Goal: Information Seeking & Learning: Find contact information

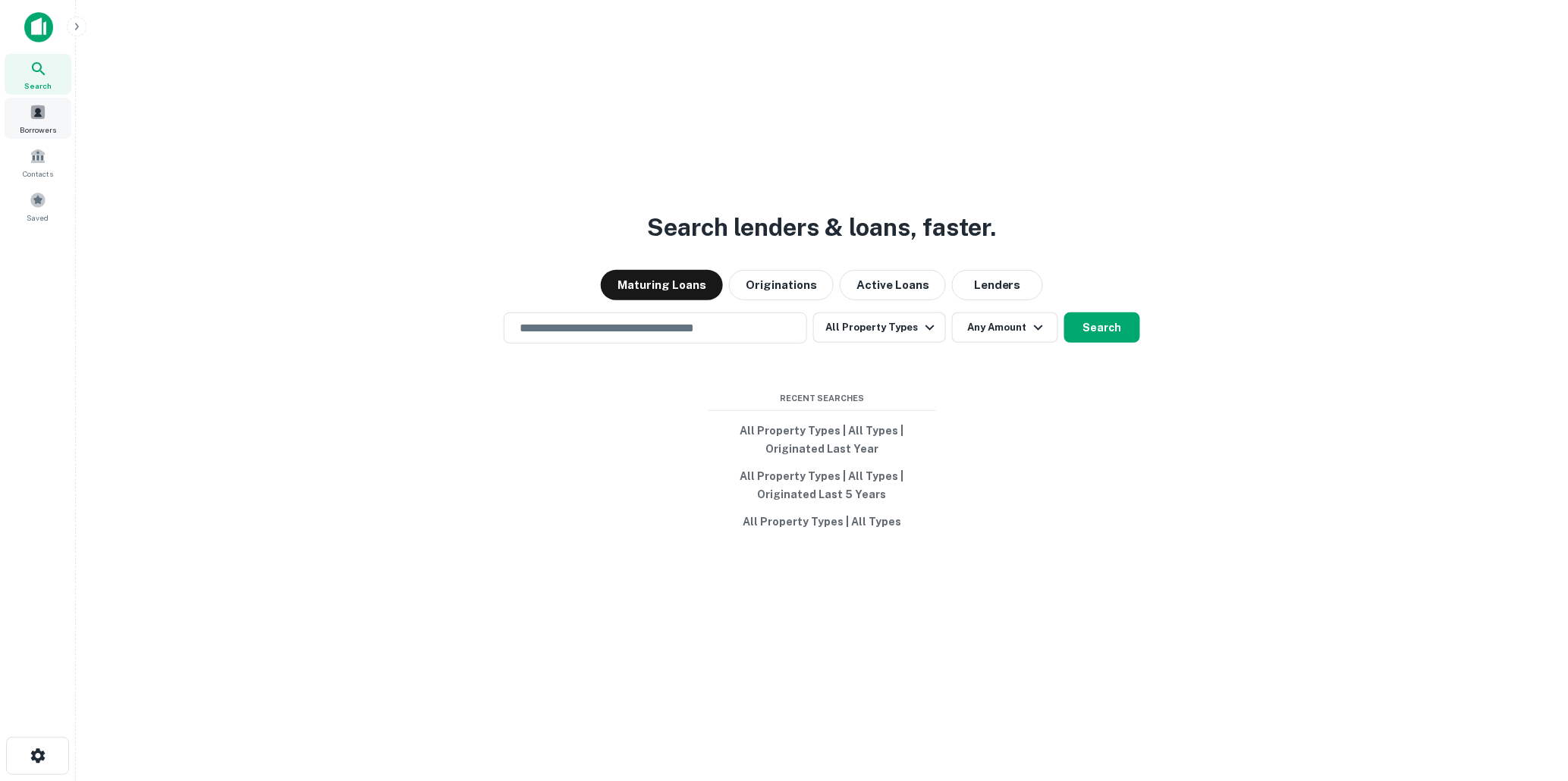
click at [37, 115] on span at bounding box center [38, 112] width 17 height 17
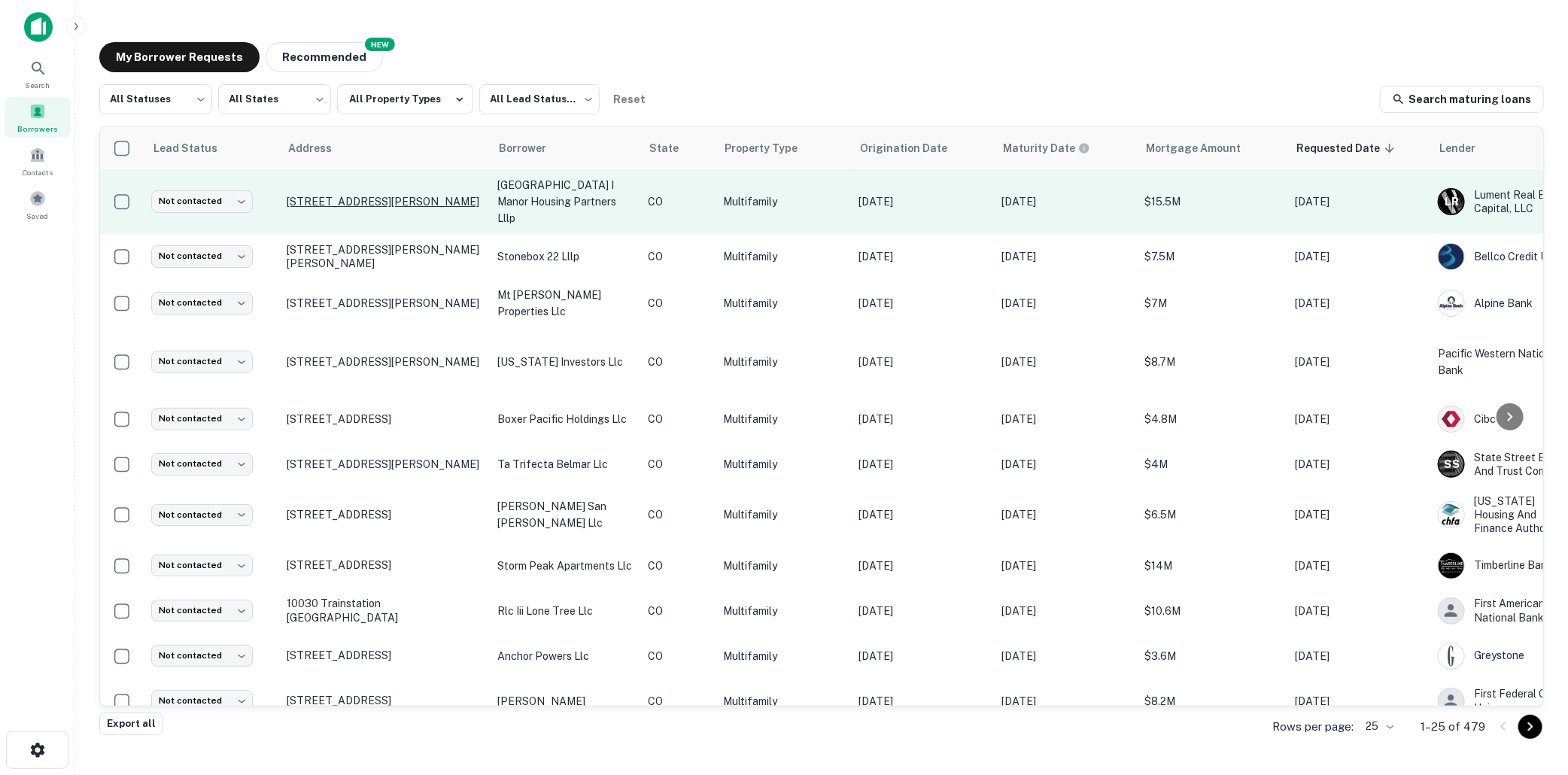
click at [462, 195] on p "3200 Stanford Rd Fort Collins, CO80525" at bounding box center [385, 202] width 196 height 14
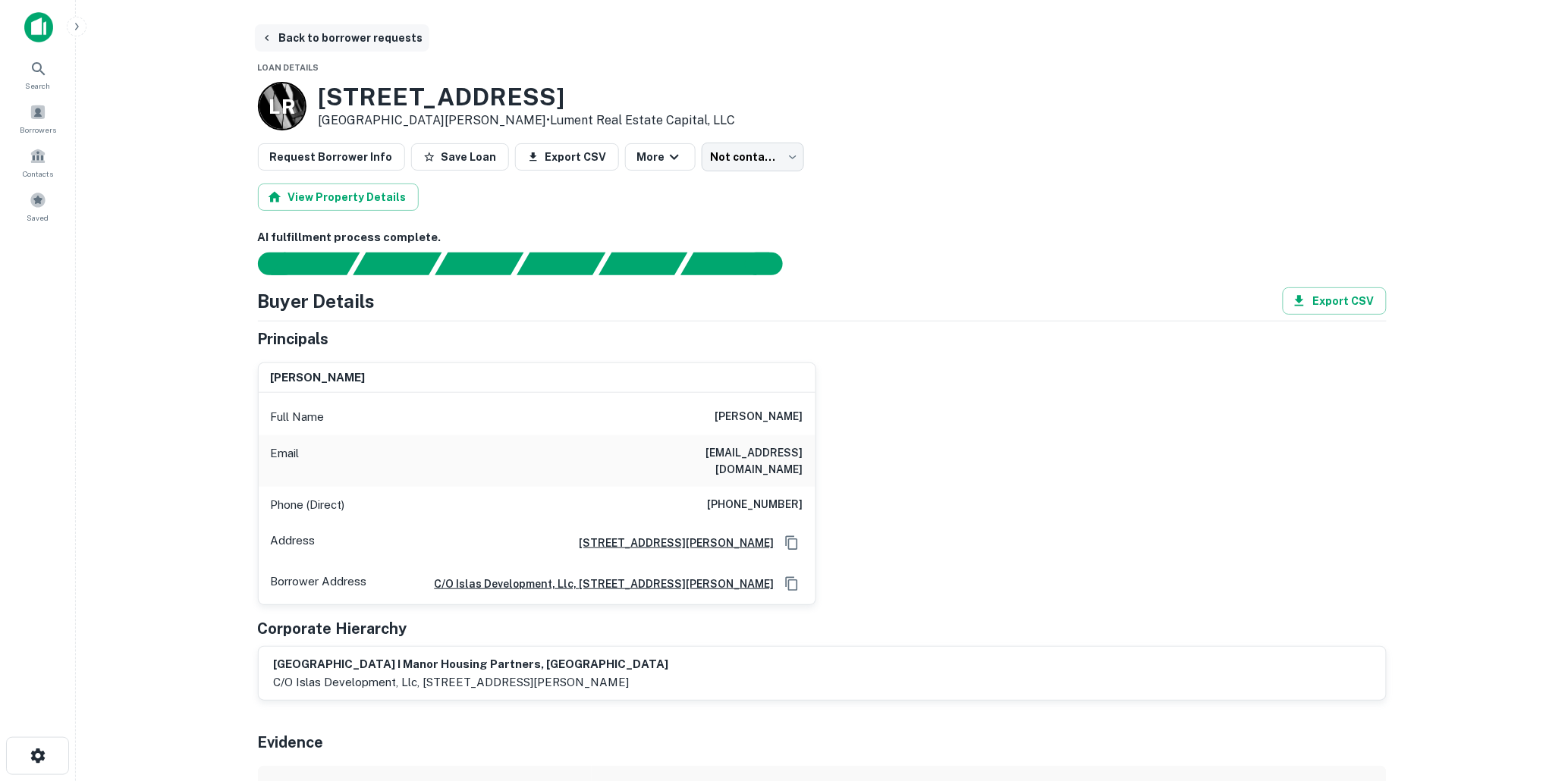
click at [307, 33] on button "Back to borrower requests" at bounding box center [341, 38] width 174 height 27
click at [328, 36] on button "Back to borrower requests" at bounding box center [341, 38] width 174 height 27
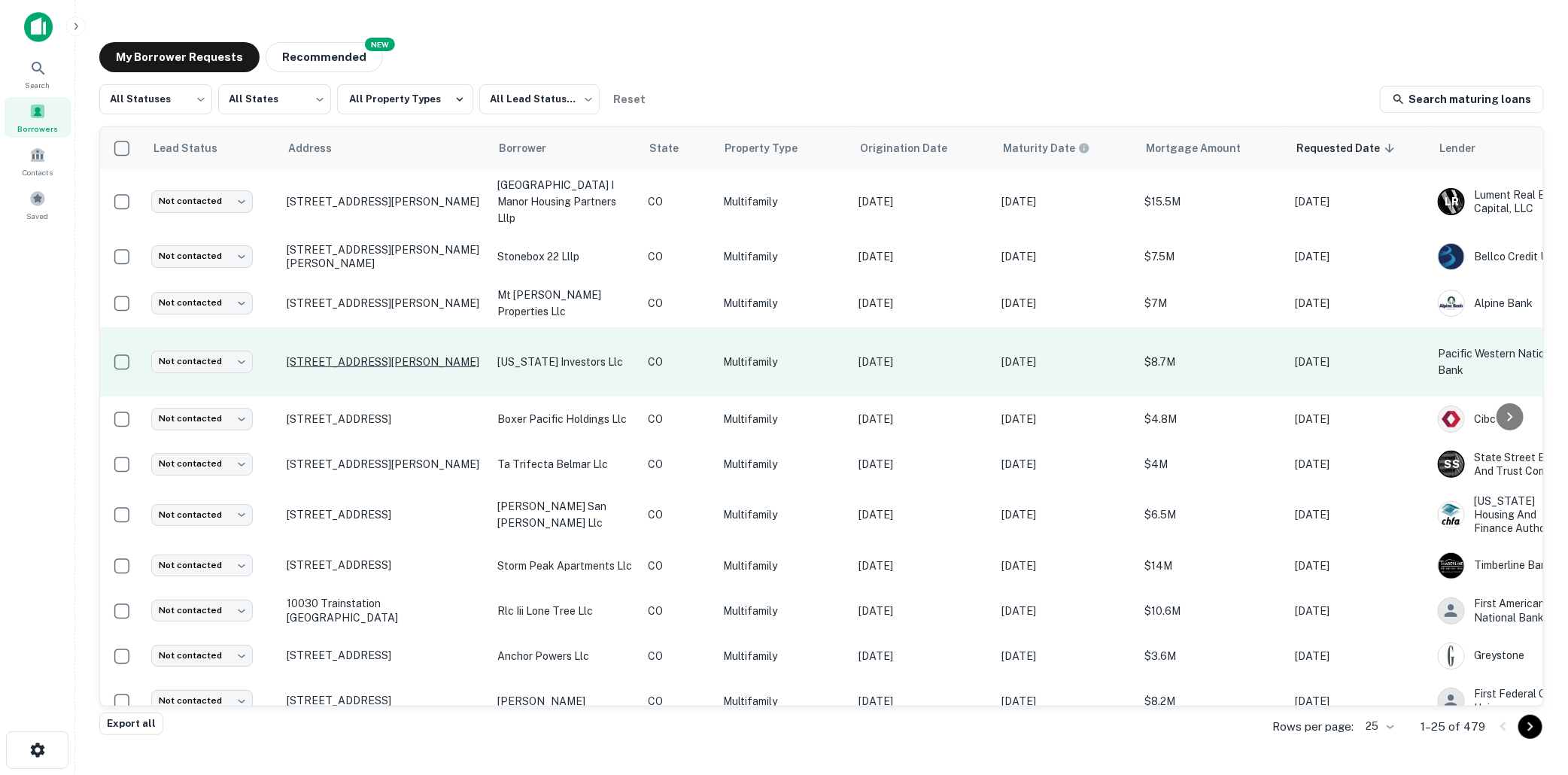
click at [480, 356] on p "[STREET_ADDRESS][PERSON_NAME]" at bounding box center [385, 362] width 196 height 14
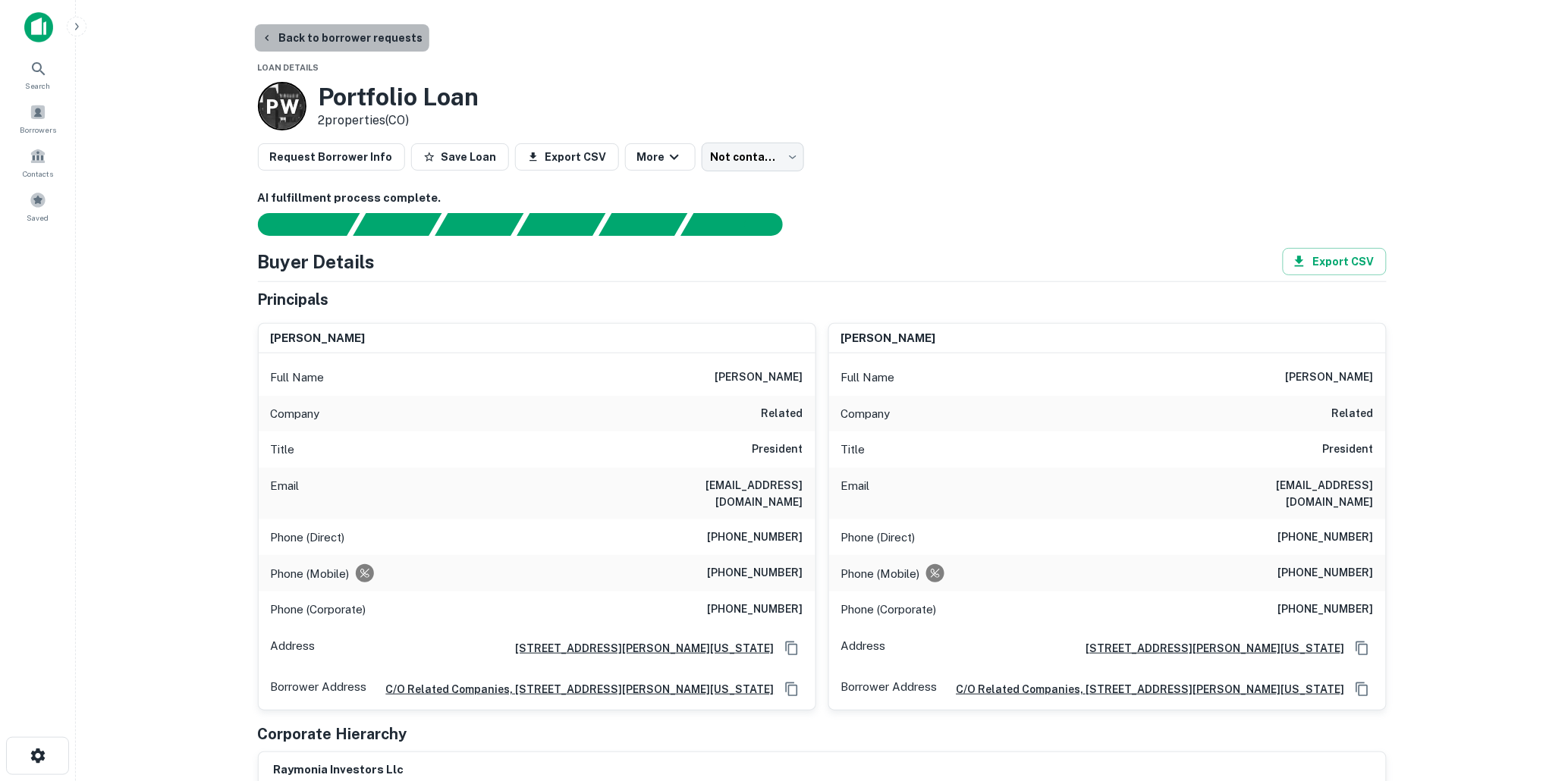
click at [343, 36] on button "Back to borrower requests" at bounding box center [341, 38] width 174 height 27
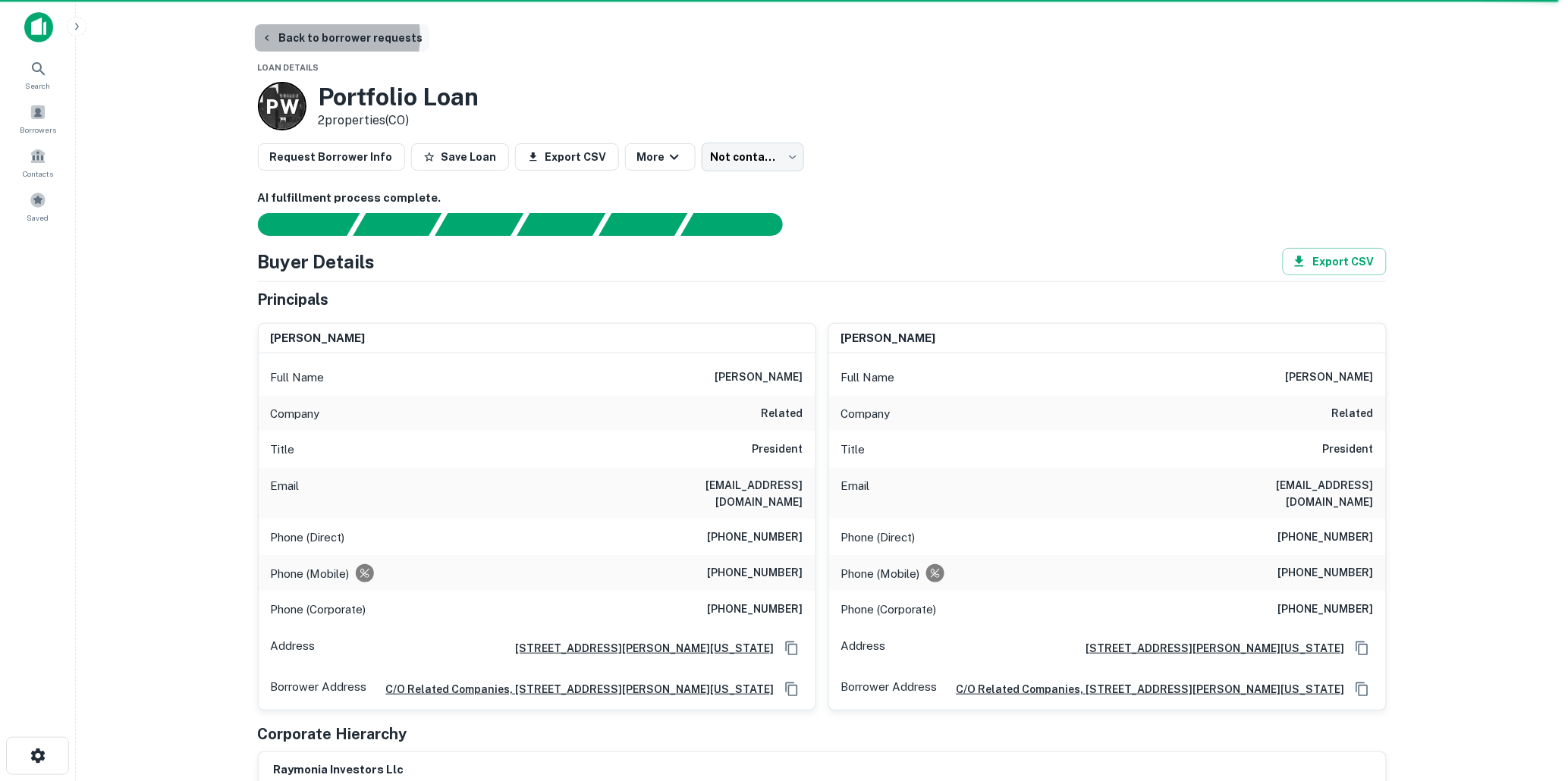
click at [326, 37] on button "Back to borrower requests" at bounding box center [341, 38] width 174 height 27
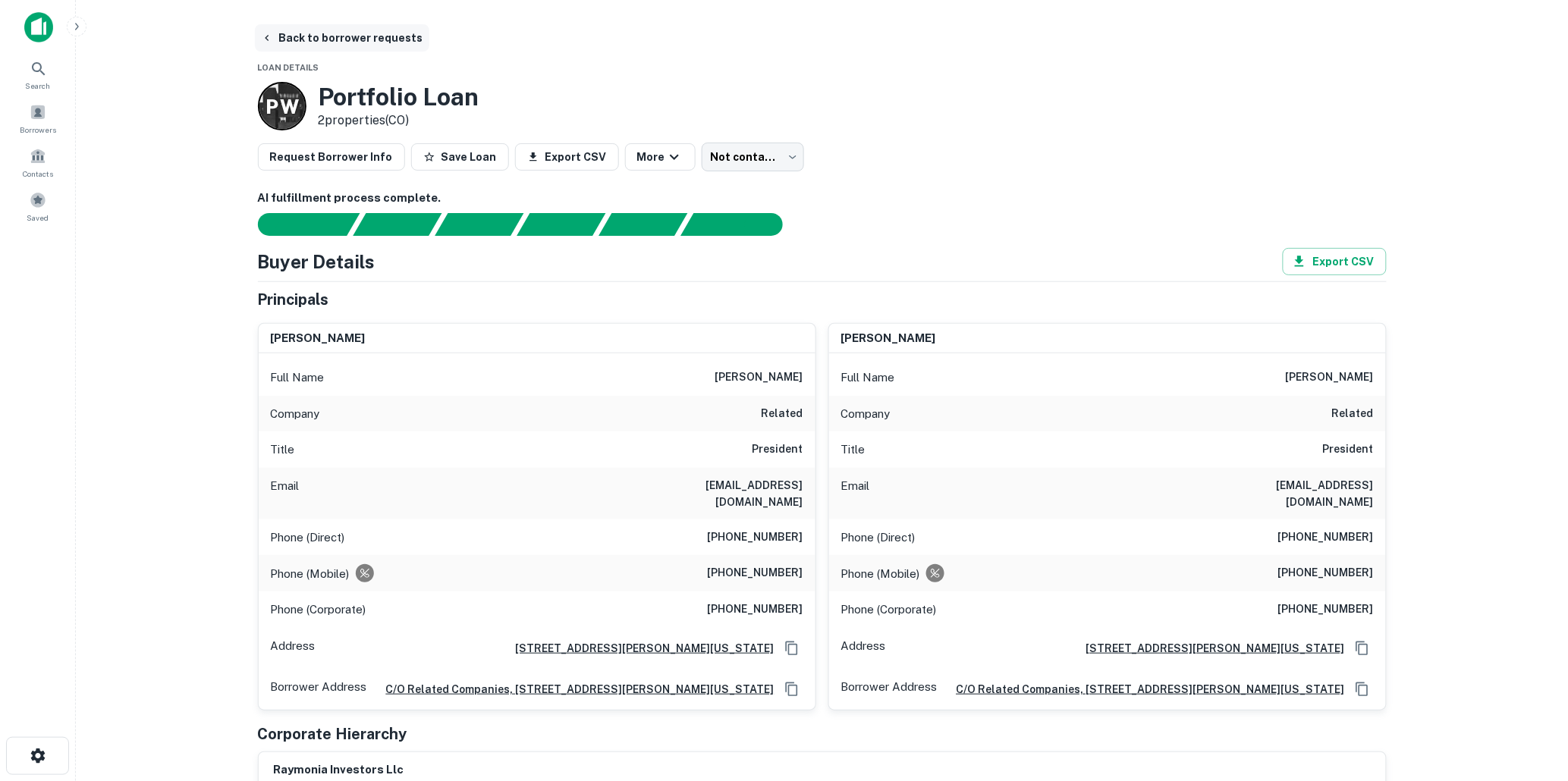
click at [304, 34] on button "Back to borrower requests" at bounding box center [341, 38] width 174 height 27
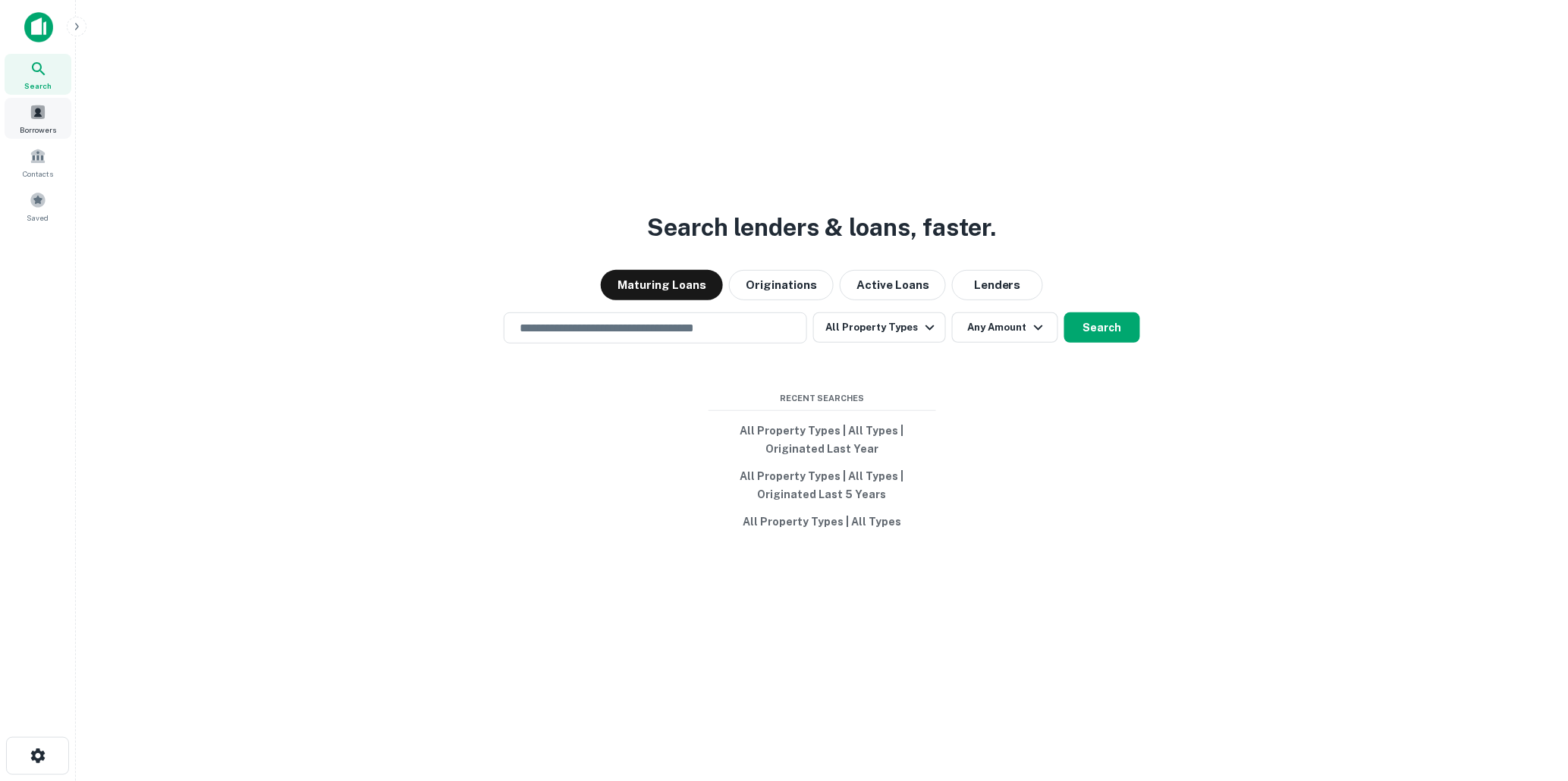
click at [33, 115] on span at bounding box center [38, 112] width 17 height 17
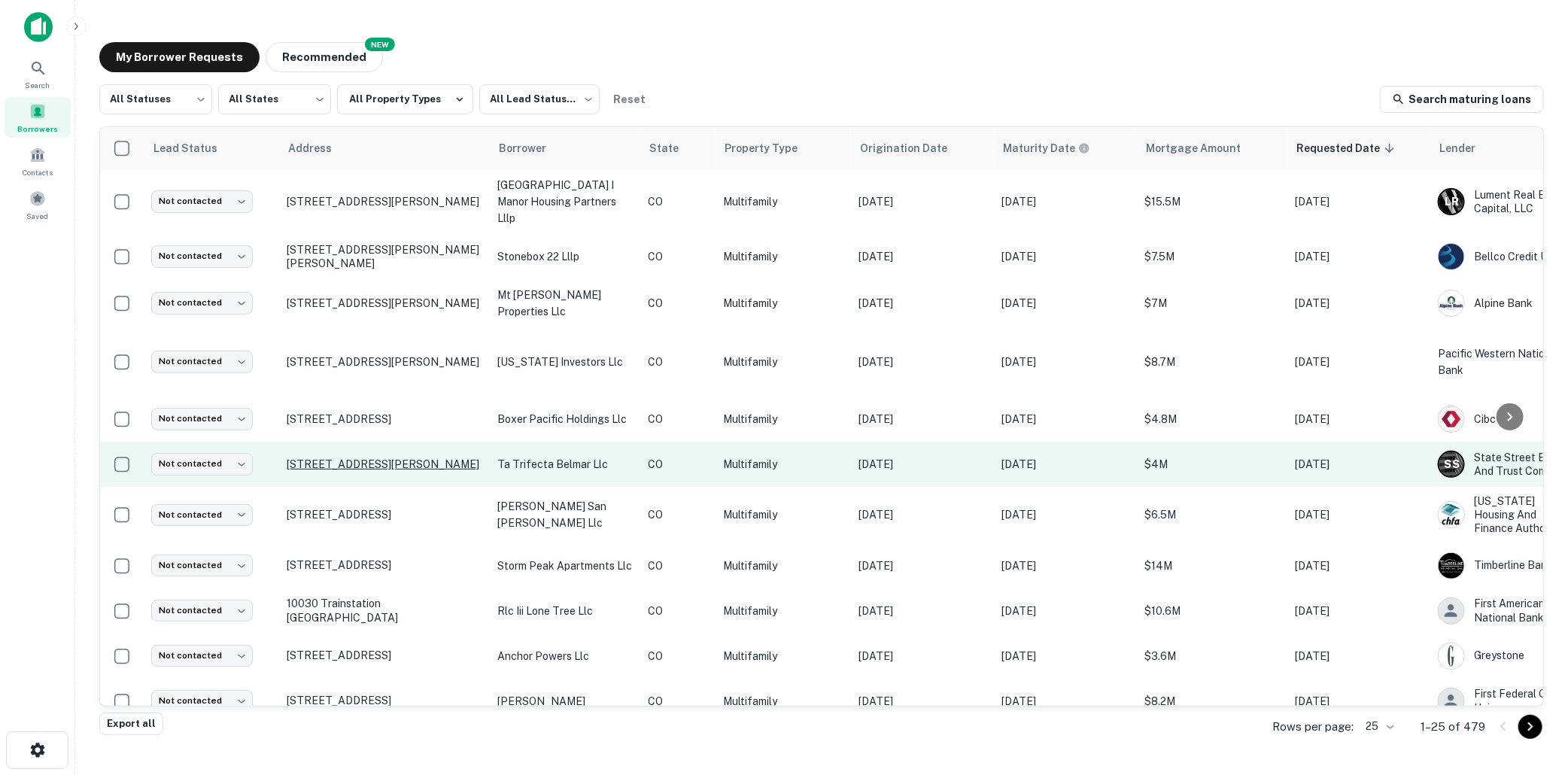
click at [471, 458] on p "[STREET_ADDRESS][PERSON_NAME]" at bounding box center [385, 464] width 196 height 14
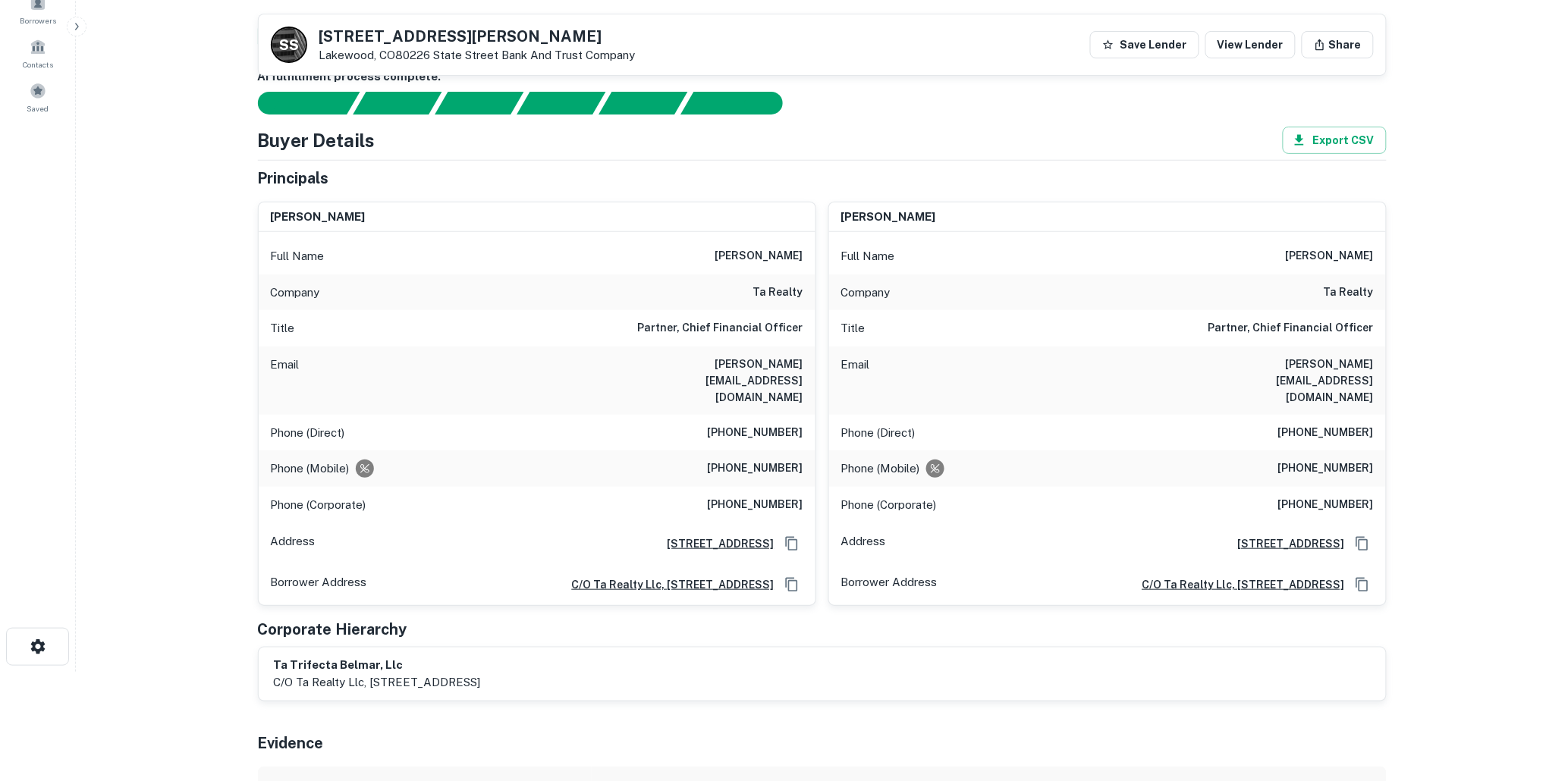
scroll to position [84, 0]
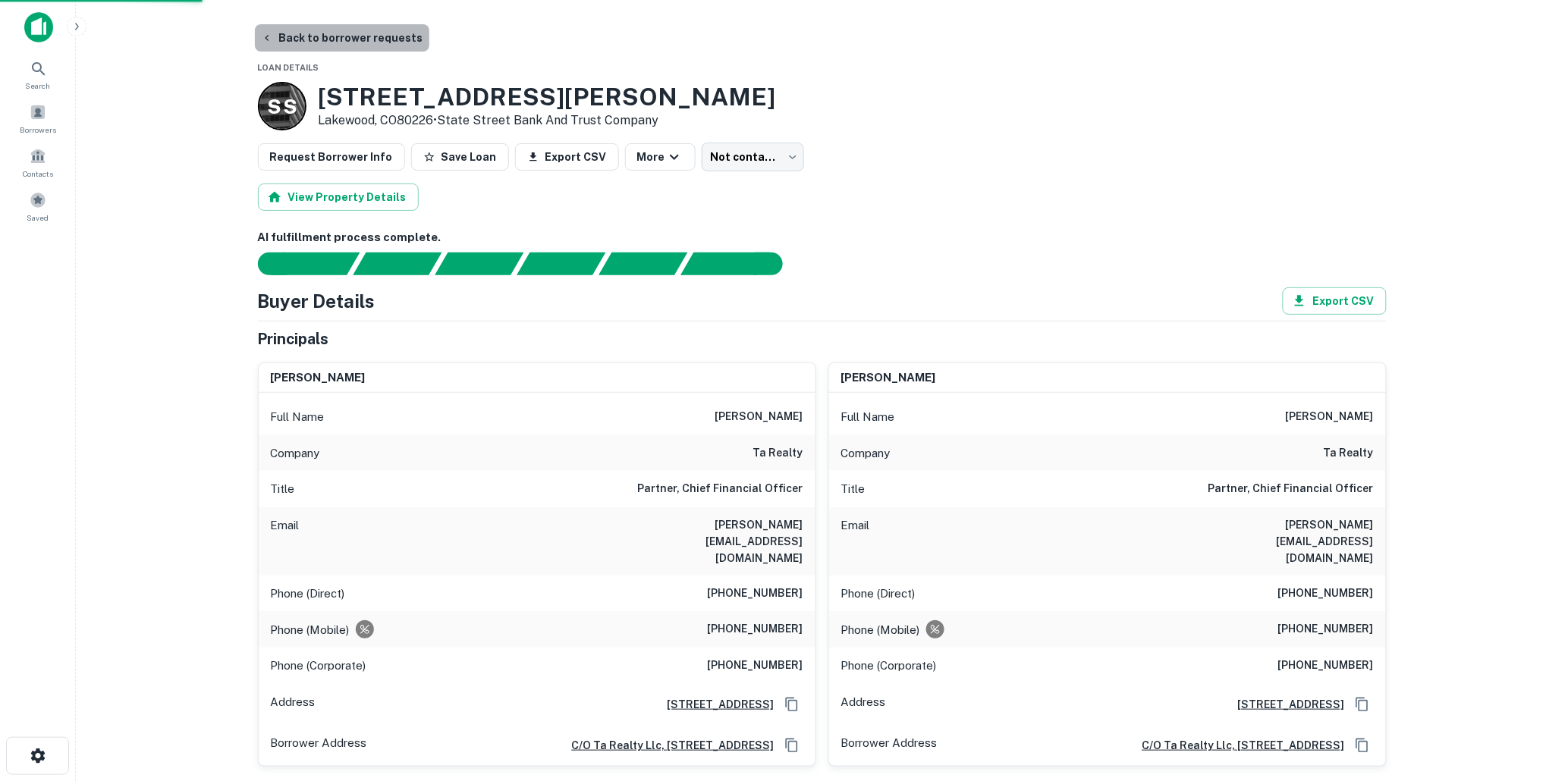
click at [342, 35] on button "Back to borrower requests" at bounding box center [341, 38] width 174 height 27
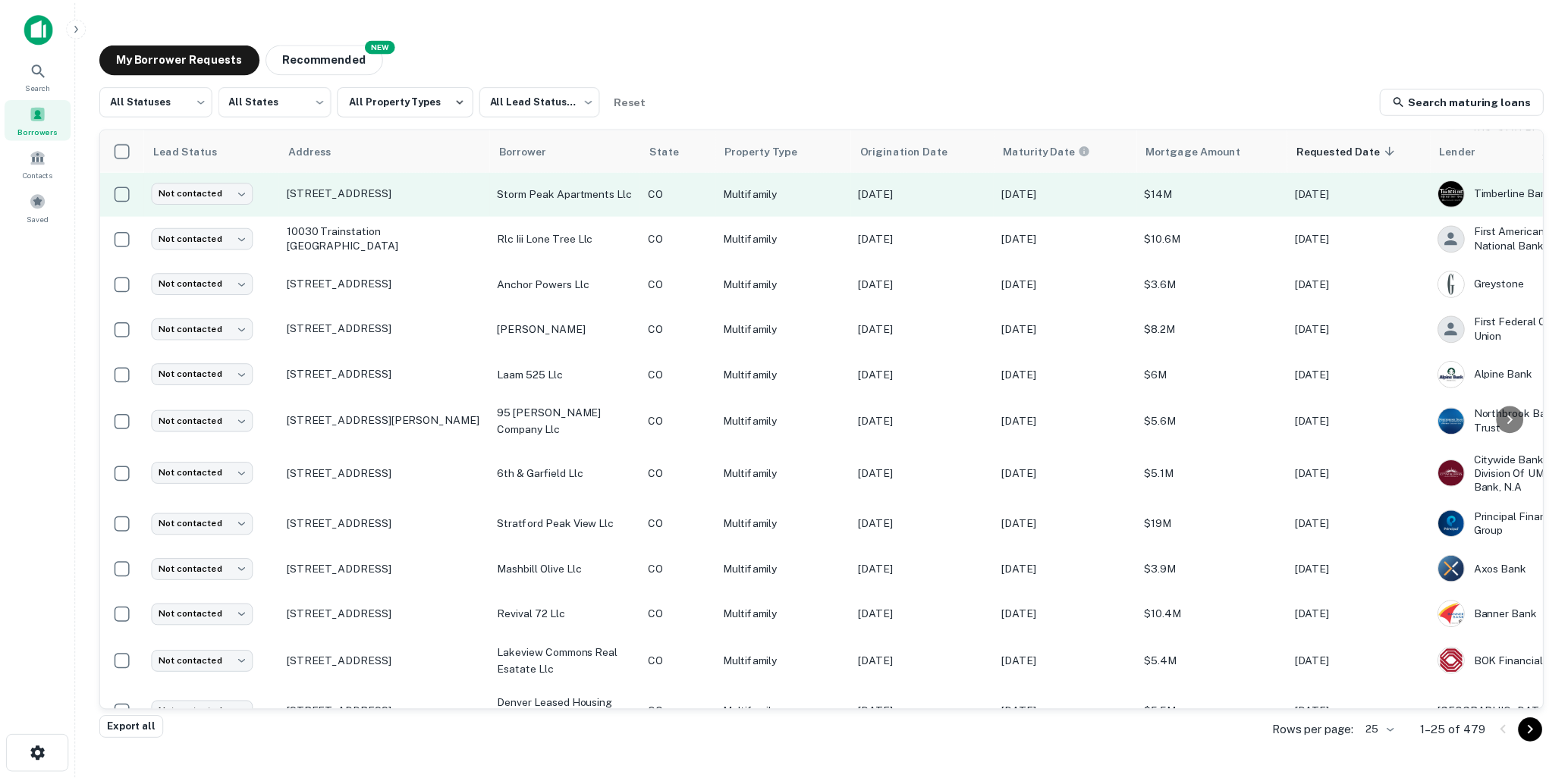
scroll to position [421, 0]
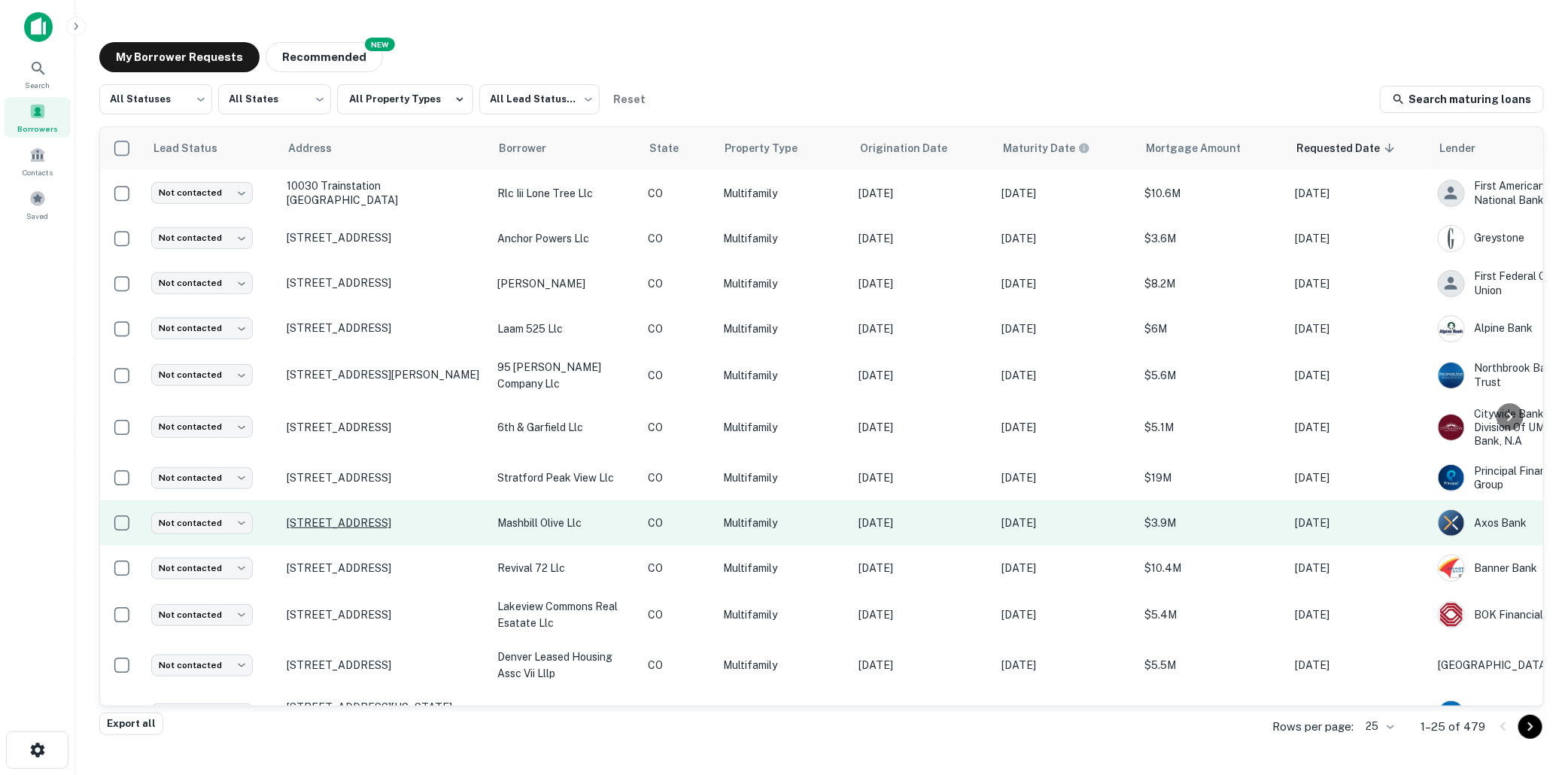
click at [474, 516] on p "[STREET_ADDRESS]" at bounding box center [385, 523] width 196 height 14
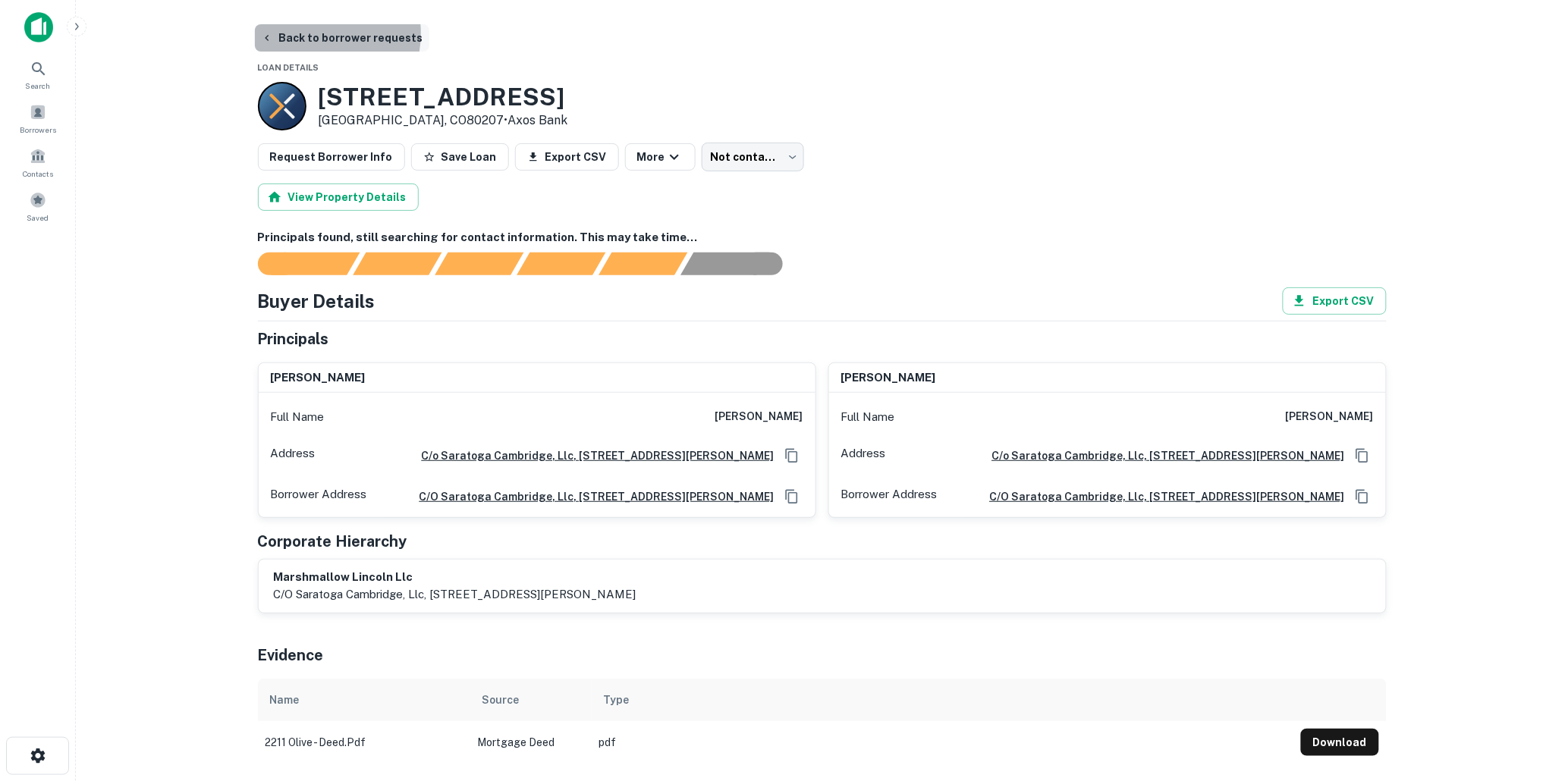
click at [308, 33] on button "Back to borrower requests" at bounding box center [341, 38] width 174 height 27
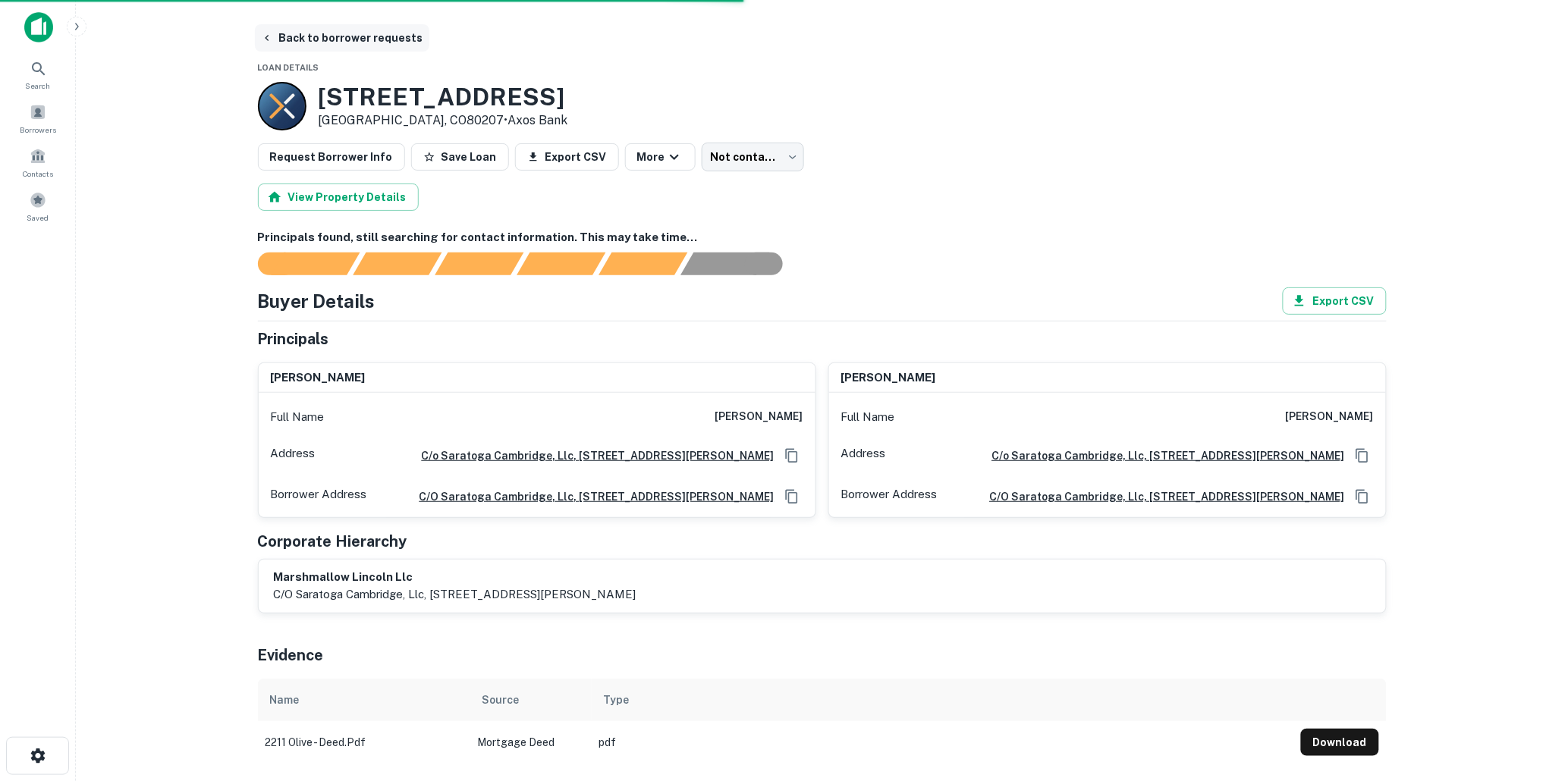
click at [322, 33] on button "Back to borrower requests" at bounding box center [341, 38] width 174 height 27
click at [334, 36] on button "Back to borrower requests" at bounding box center [341, 38] width 174 height 27
click at [329, 36] on button "Back to borrower requests" at bounding box center [341, 38] width 174 height 27
click at [299, 35] on button "Back to borrower requests" at bounding box center [341, 38] width 174 height 27
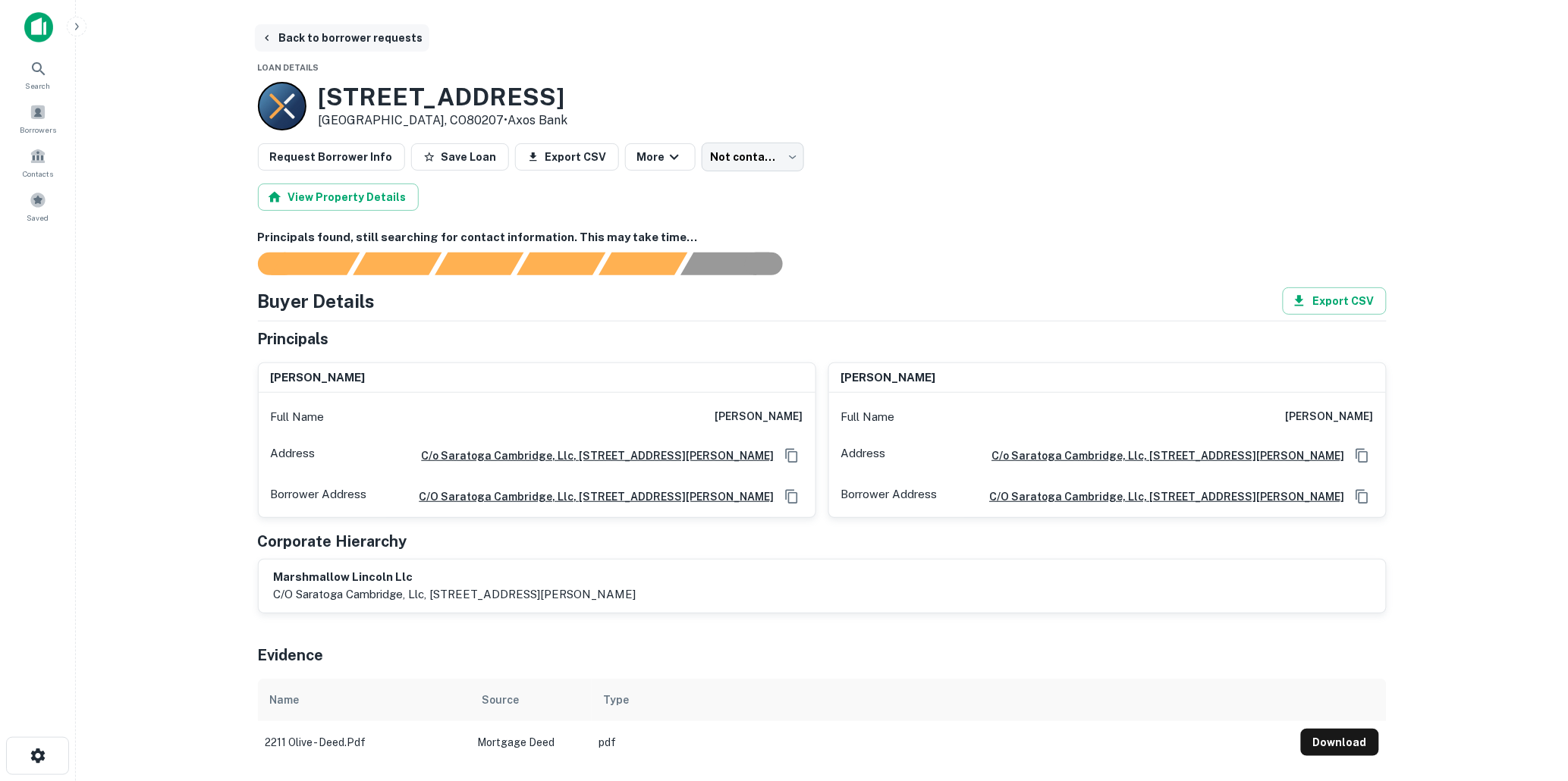
click at [330, 35] on button "Back to borrower requests" at bounding box center [341, 38] width 174 height 27
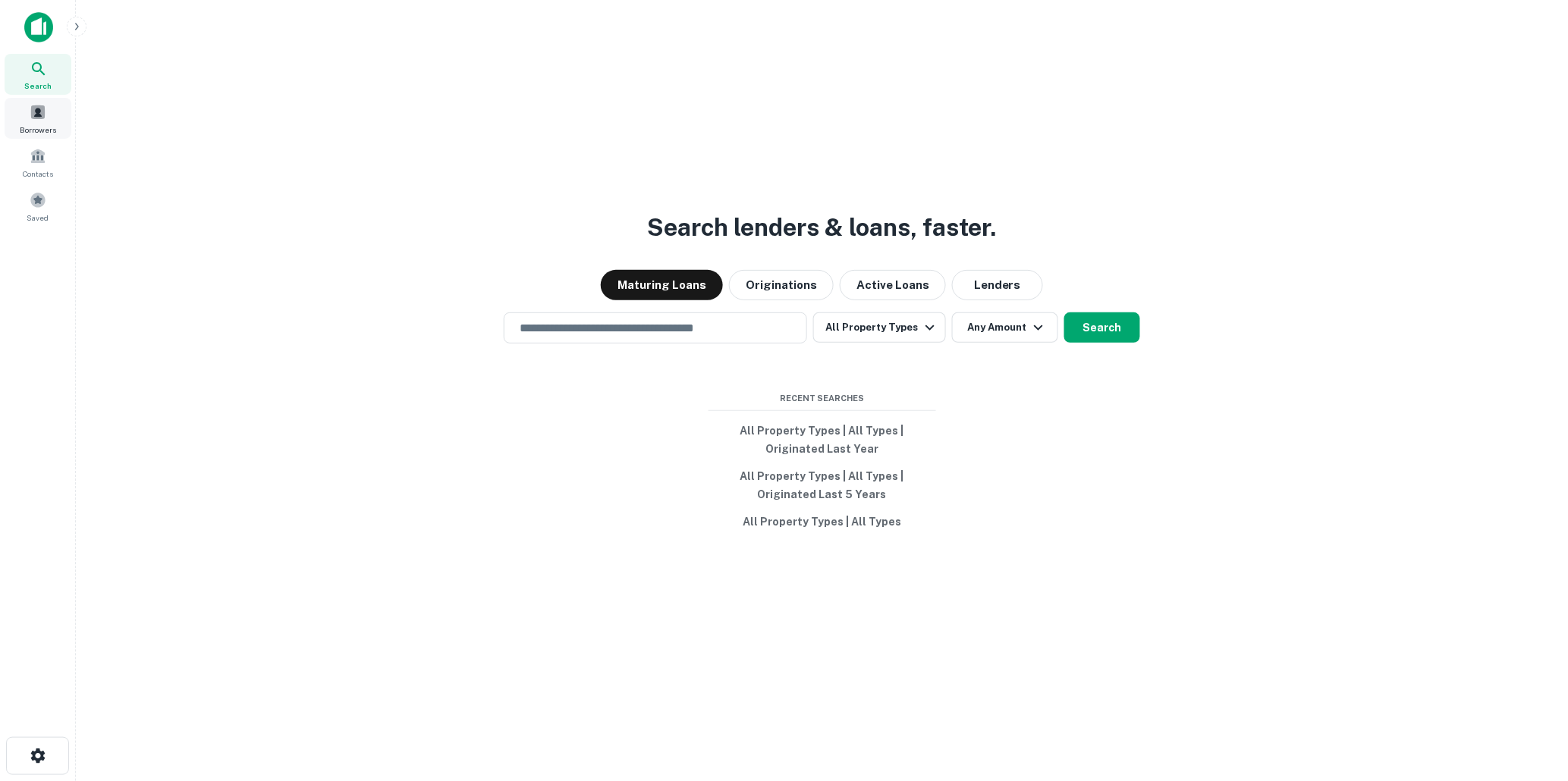
click at [34, 111] on span at bounding box center [38, 112] width 17 height 17
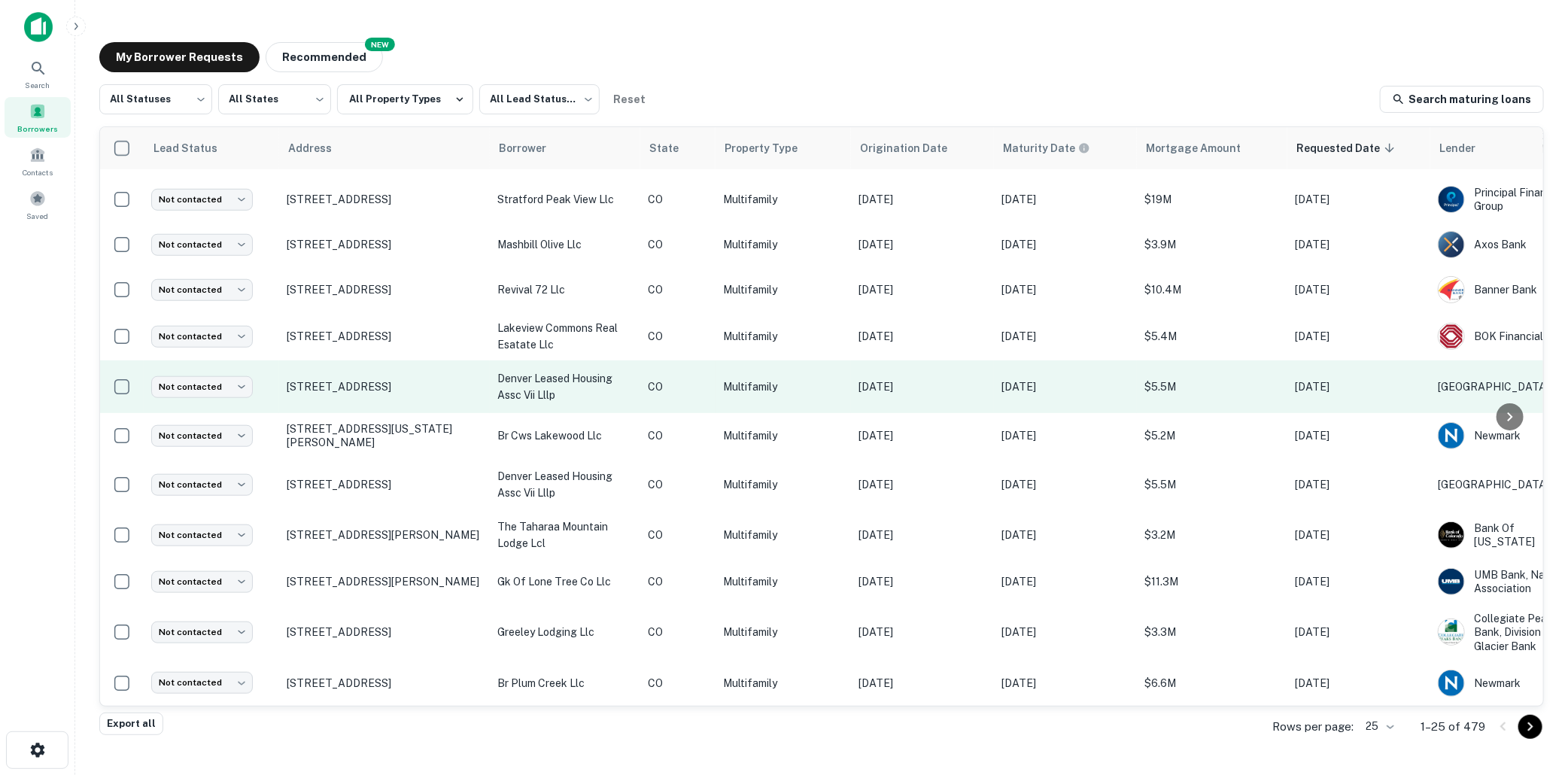
scroll to position [718, 0]
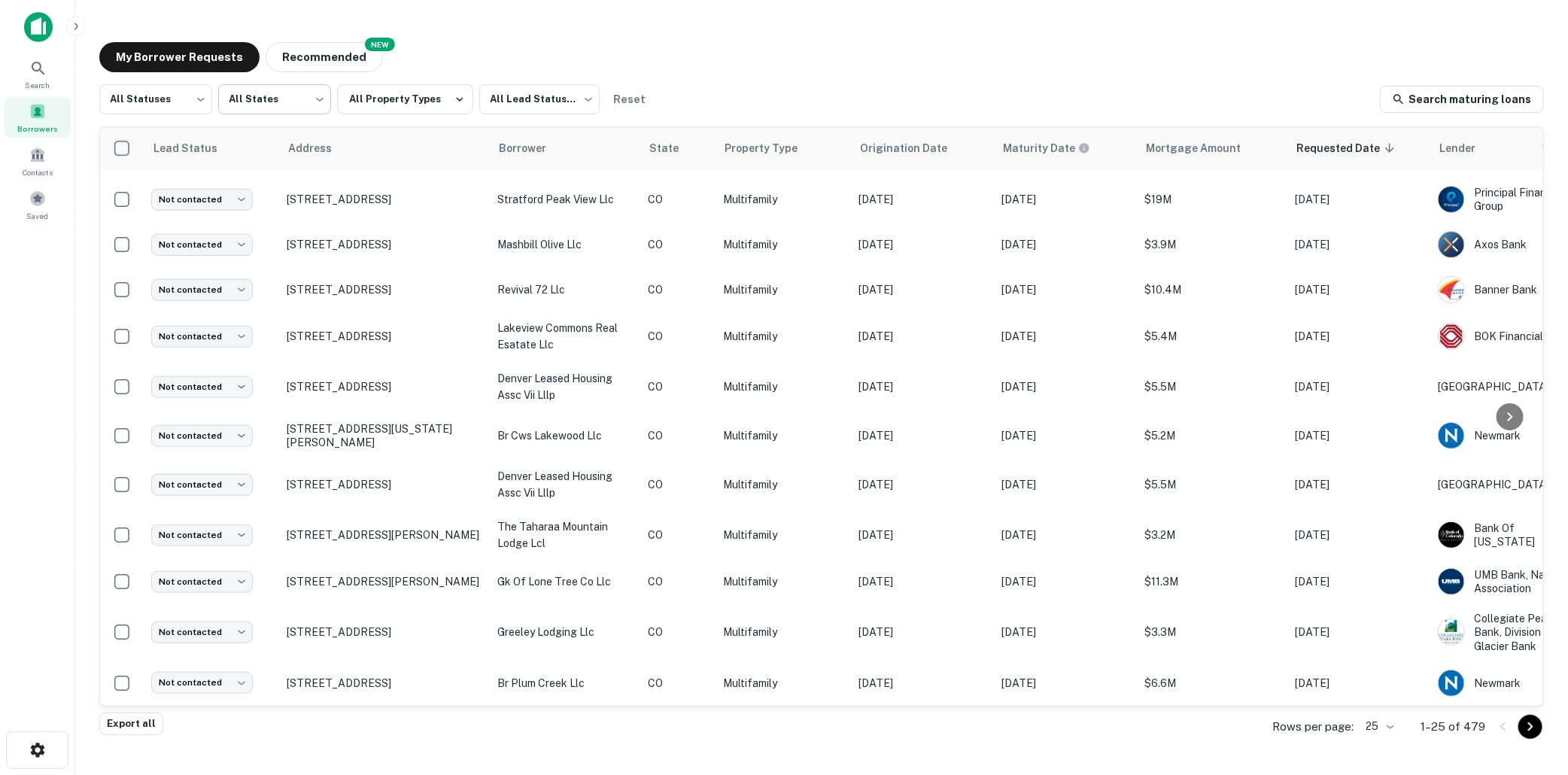
click at [316, 99] on body "Search Borrowers Contacts Saved My Borrower Requests NEW Recommended All Status…" at bounding box center [784, 388] width 1568 height 775
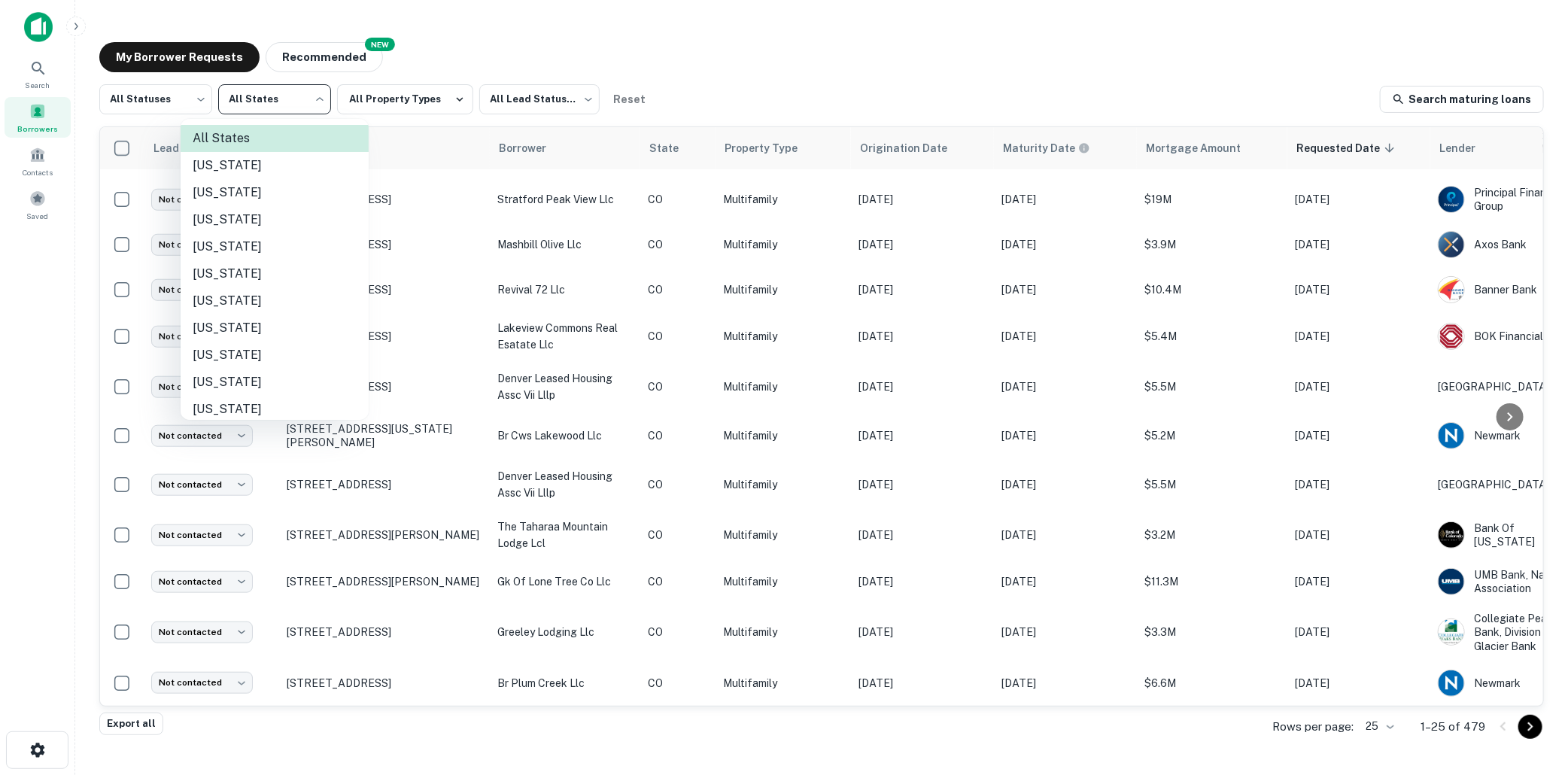
click at [213, 296] on li "[US_STATE]" at bounding box center [275, 301] width 189 height 27
type input "**"
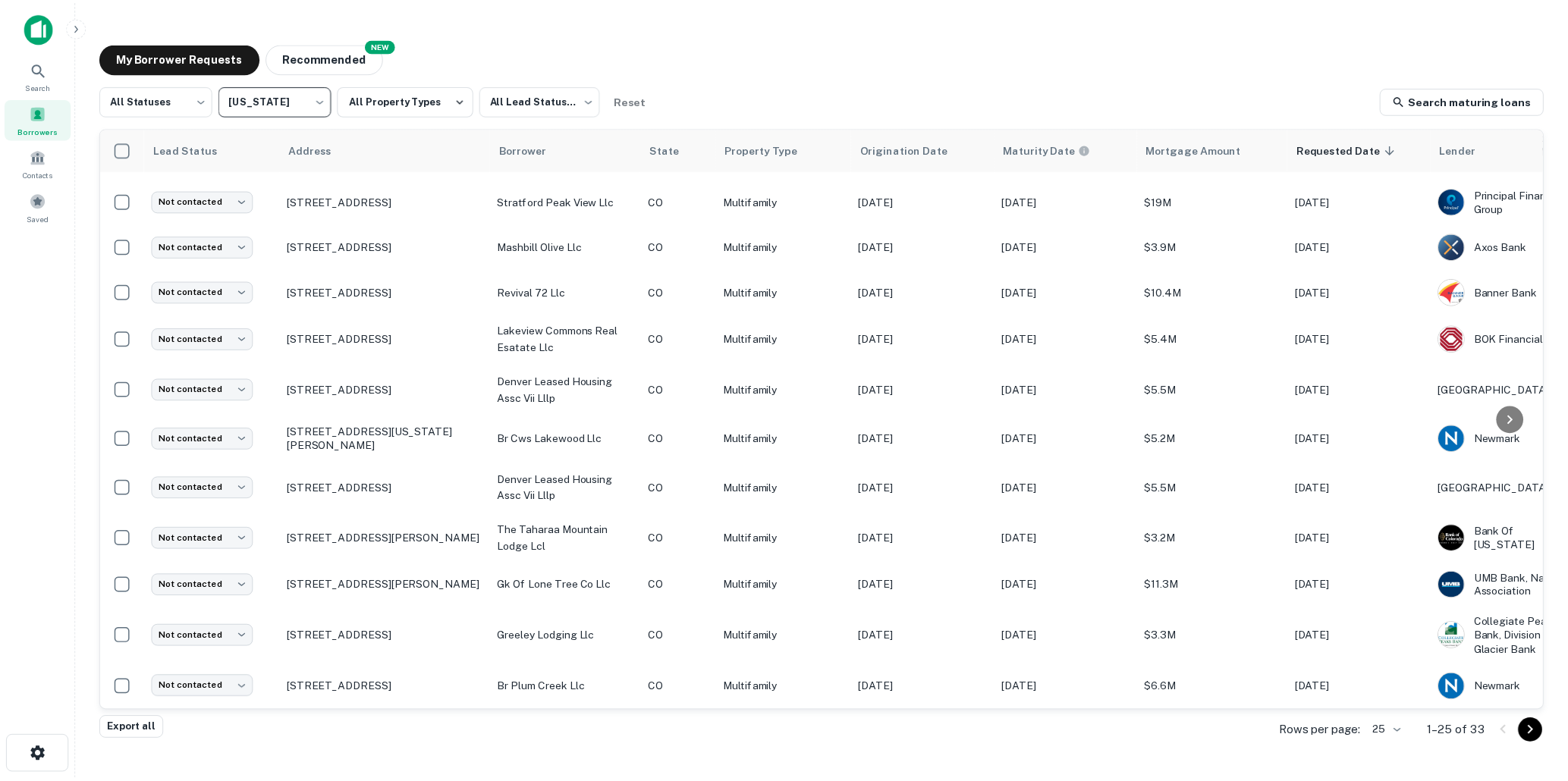
scroll to position [724, 0]
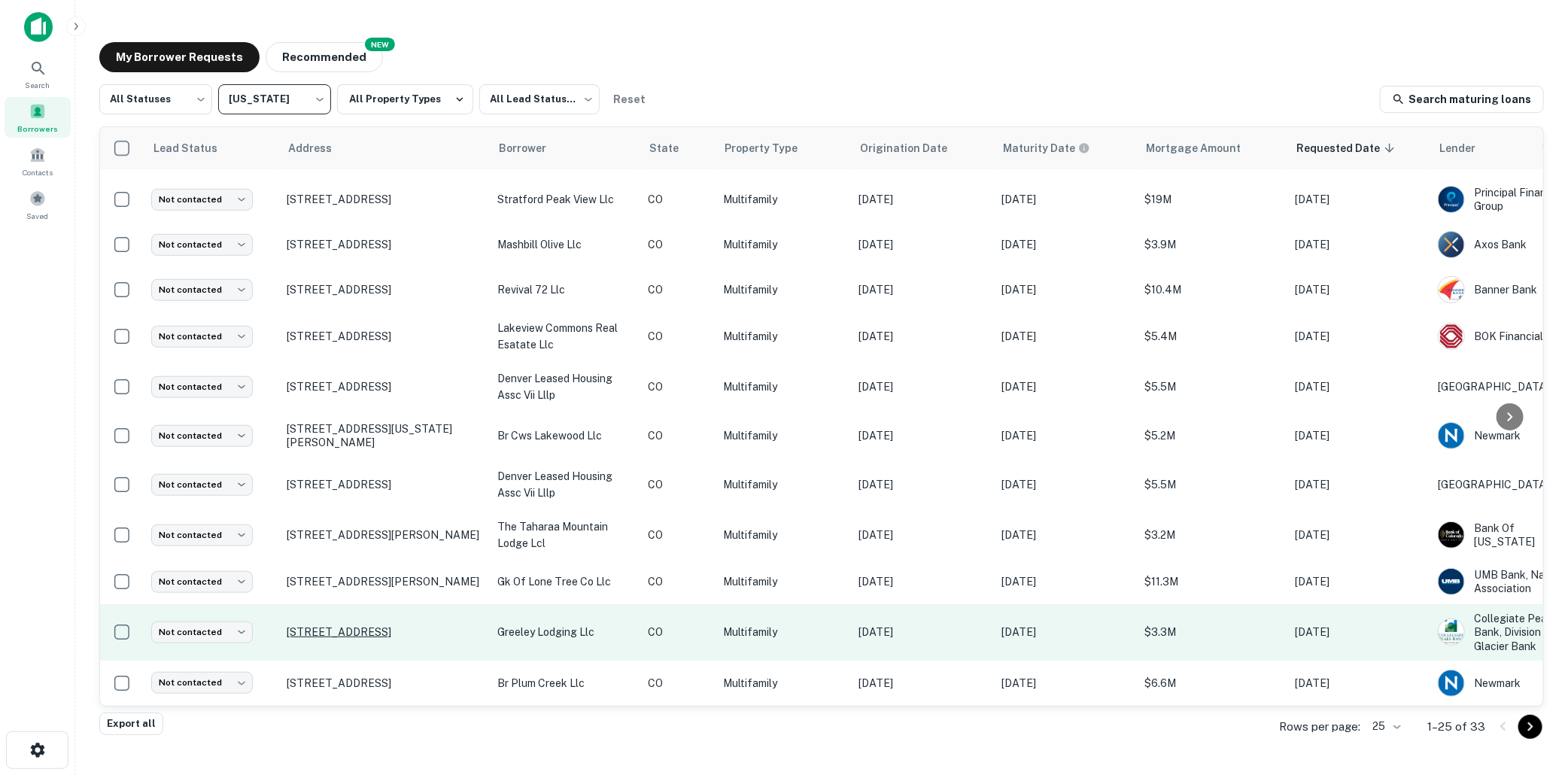
click at [455, 626] on p "[STREET_ADDRESS]" at bounding box center [385, 632] width 196 height 14
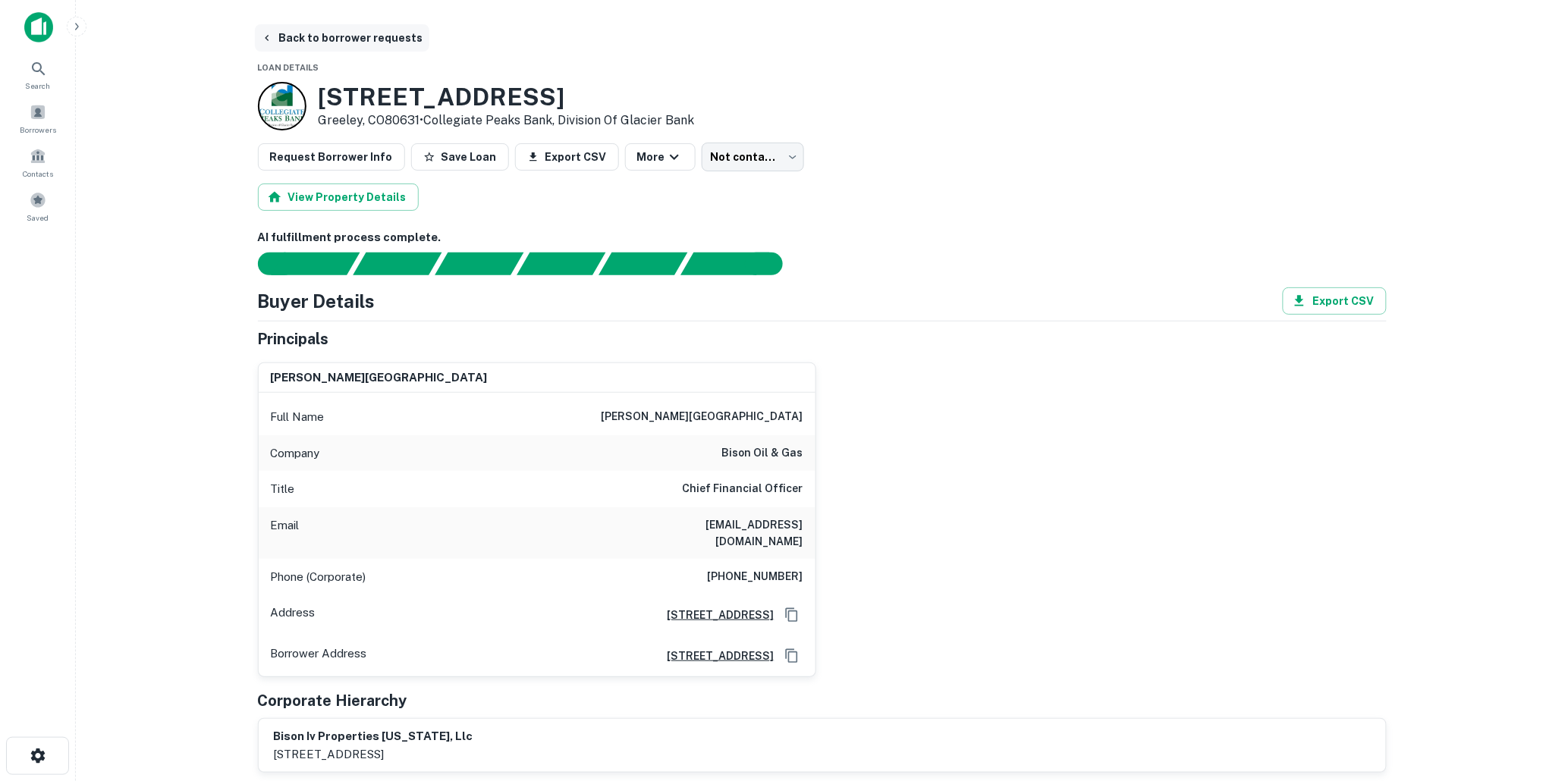
click at [322, 34] on button "Back to borrower requests" at bounding box center [341, 38] width 174 height 27
click at [38, 26] on img at bounding box center [39, 27] width 29 height 30
click at [37, 69] on icon at bounding box center [38, 69] width 18 height 18
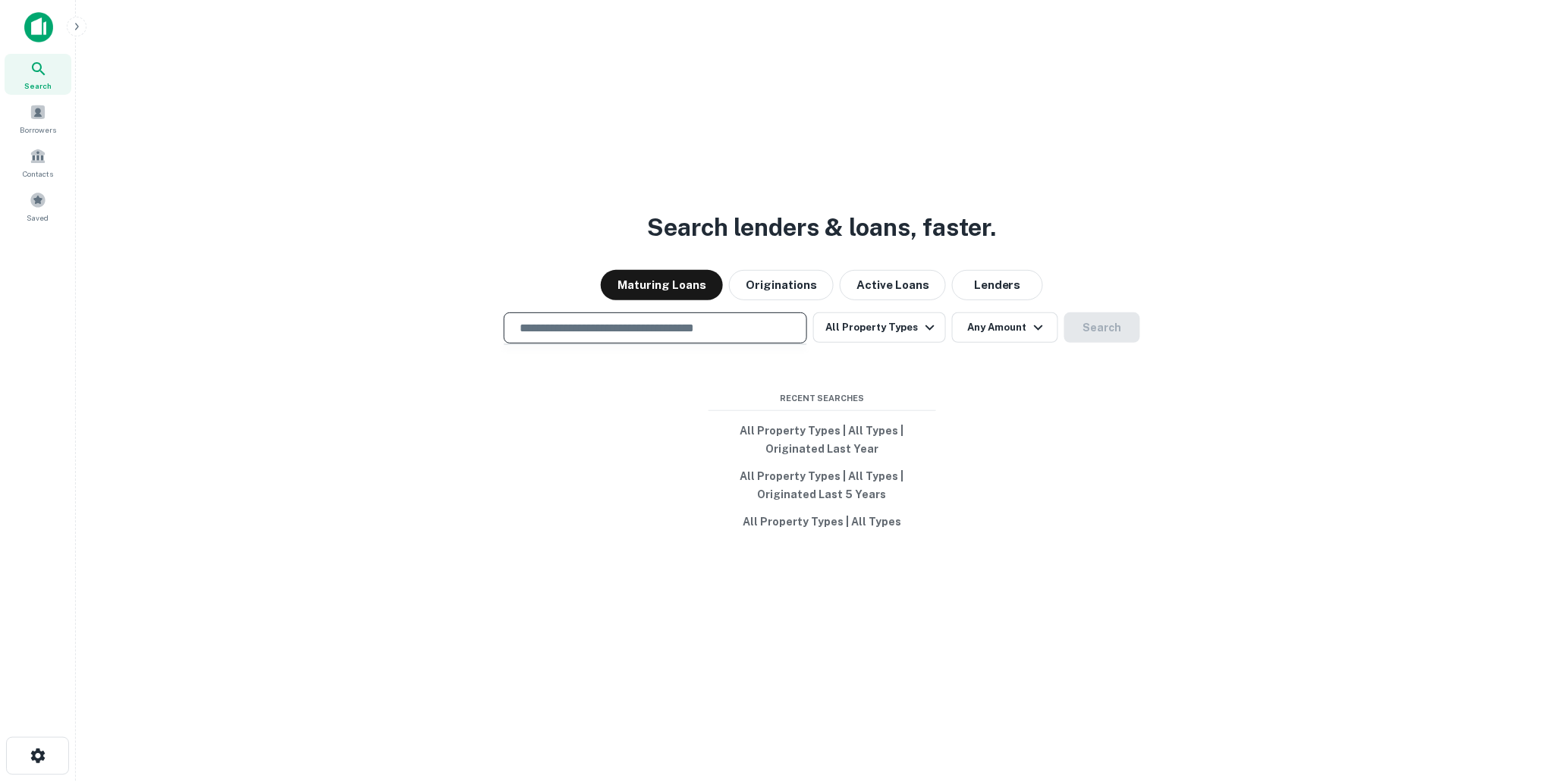
click at [565, 327] on input "text" at bounding box center [656, 327] width 290 height 18
type input "**********"
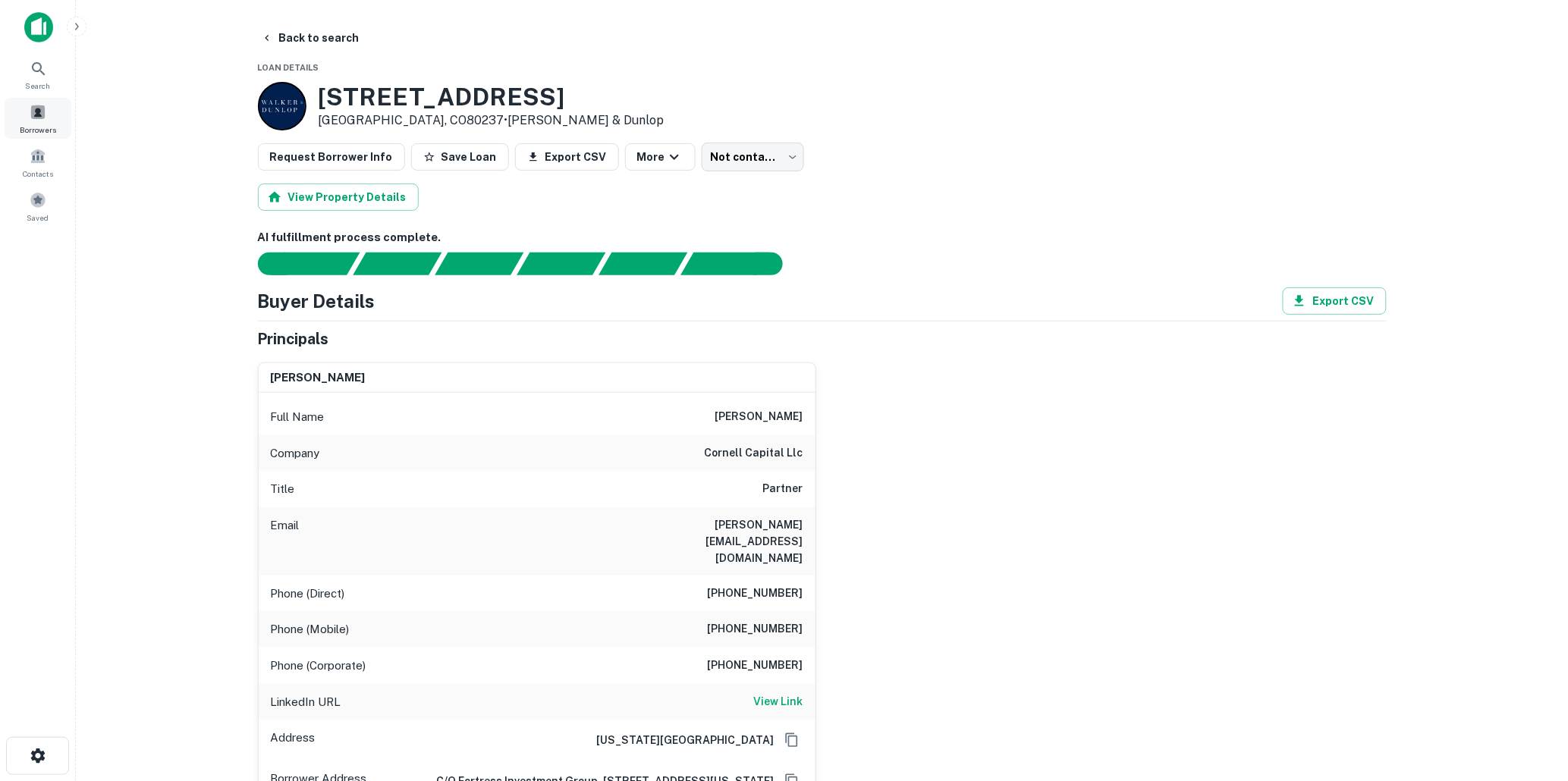
click at [36, 112] on span at bounding box center [38, 112] width 17 height 17
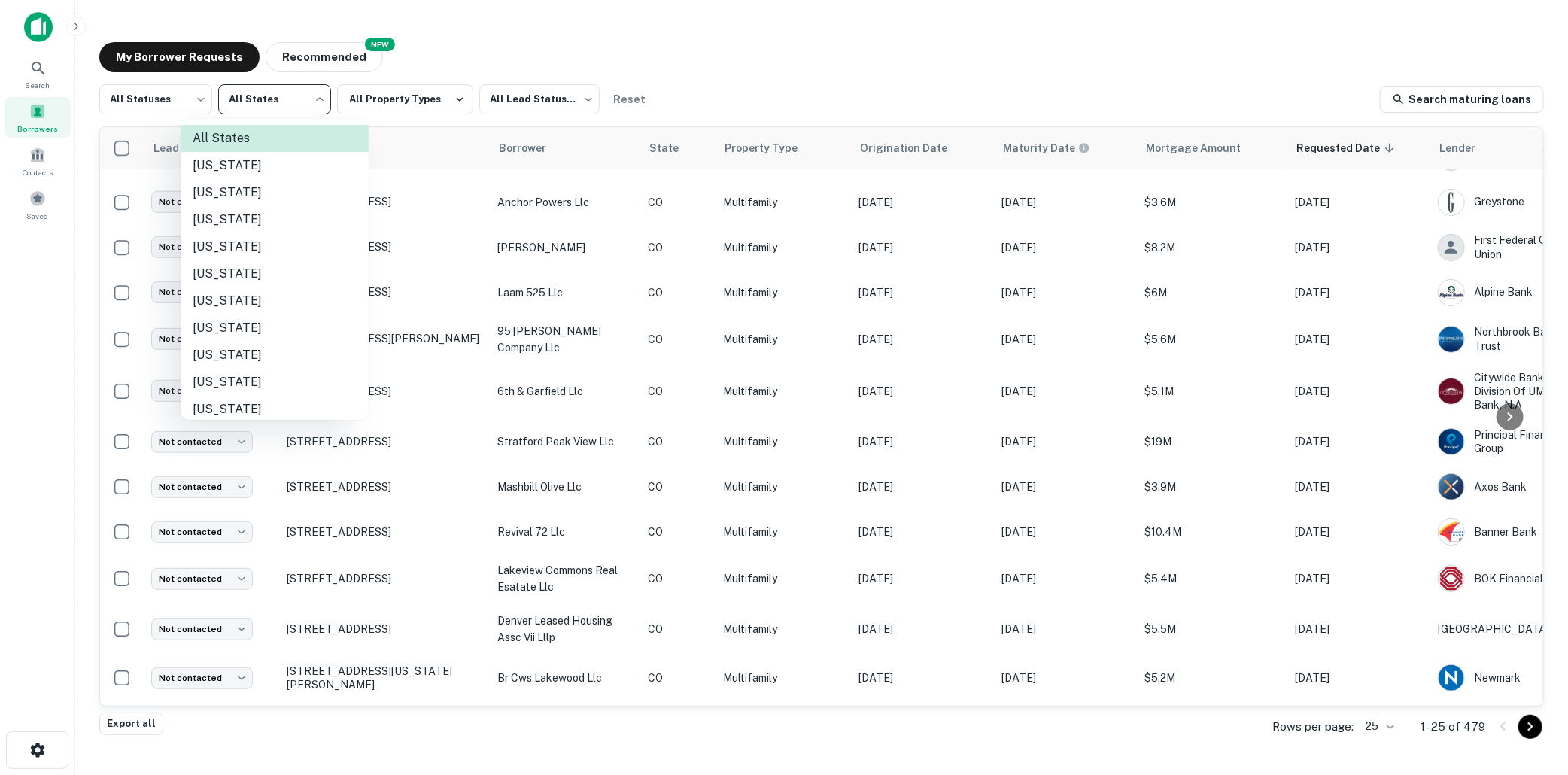
click at [321, 100] on body "Search Borrowers Contacts Saved My Borrower Requests NEW Recommended All Status…" at bounding box center [784, 388] width 1568 height 775
click at [221, 134] on li "All States" at bounding box center [275, 138] width 189 height 27
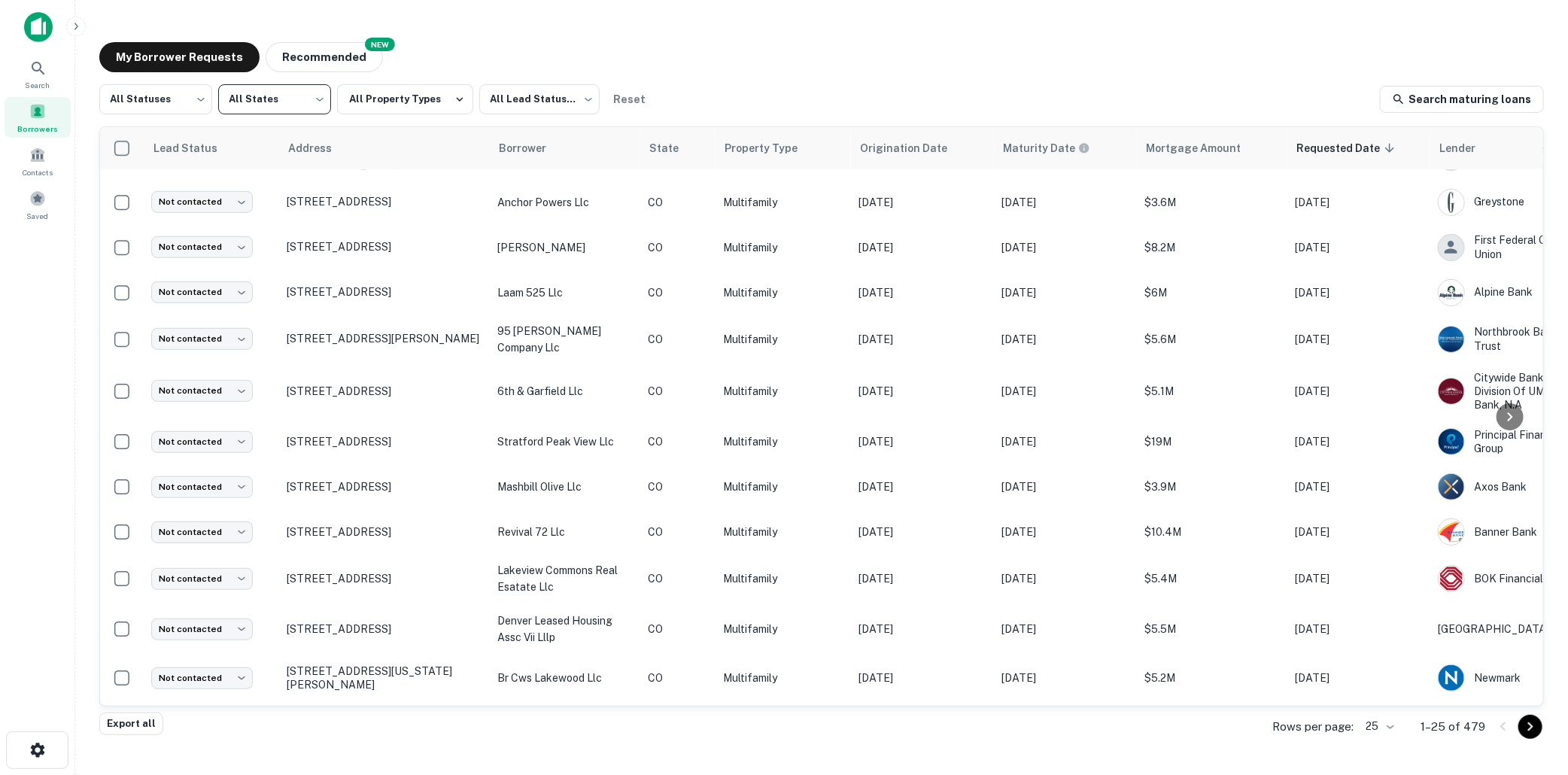
click at [771, 56] on div "My Borrower Requests NEW Recommended" at bounding box center [821, 57] width 1445 height 30
click at [120, 719] on button "Export all" at bounding box center [131, 725] width 64 height 22
click at [1050, 30] on div "My Borrower Requests NEW Recommended All Statuses *** ​ All States *** ​ All Pr…" at bounding box center [822, 378] width 1469 height 698
